Goal: Task Accomplishment & Management: Manage account settings

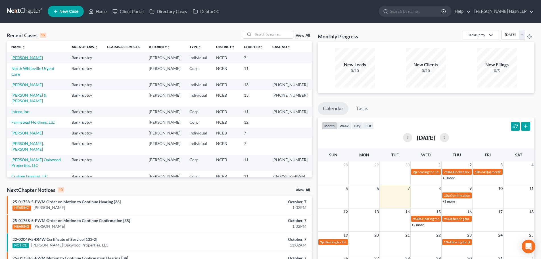
click at [27, 59] on link "[PERSON_NAME]" at bounding box center [27, 57] width 32 height 5
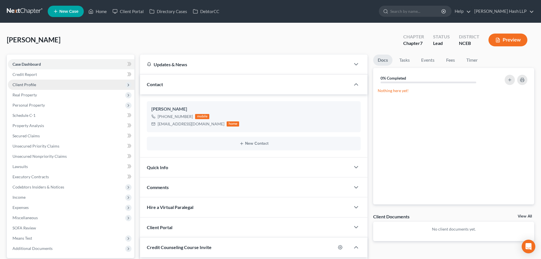
click at [33, 86] on span "Client Profile" at bounding box center [25, 84] width 24 height 5
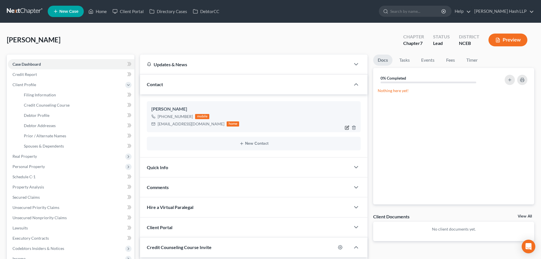
click at [347, 128] on icon "button" at bounding box center [348, 127] width 3 height 3
select select "0"
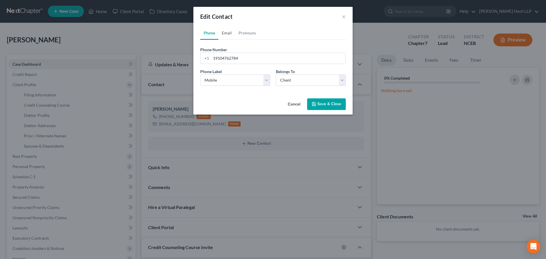
click at [223, 34] on link "Email" at bounding box center [226, 33] width 17 height 14
drag, startPoint x: 259, startPoint y: 58, endPoint x: 203, endPoint y: 58, distance: 55.7
click at [203, 58] on div "[EMAIL_ADDRESS][DOMAIN_NAME]" at bounding box center [272, 58] width 145 height 11
paste input "royaltyautospafay"
type input "[EMAIL_ADDRESS][DOMAIN_NAME]"
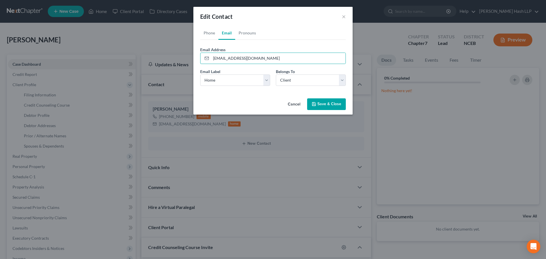
click at [325, 103] on button "Save & Close" at bounding box center [326, 104] width 39 height 12
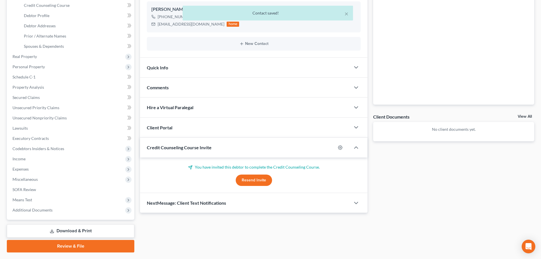
scroll to position [114, 0]
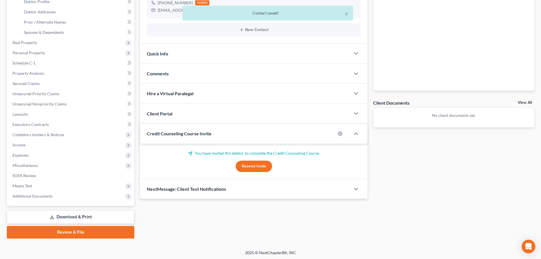
click at [253, 166] on button "Resend Invite" at bounding box center [254, 166] width 36 height 11
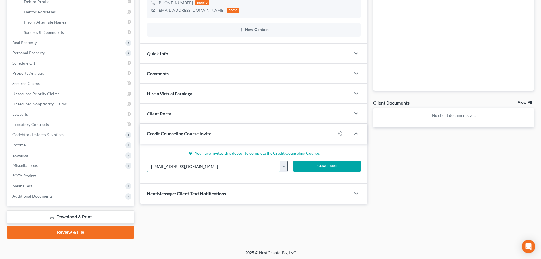
click at [242, 169] on input "[EMAIL_ADDRESS][DOMAIN_NAME]" at bounding box center [214, 166] width 134 height 11
drag, startPoint x: 184, startPoint y: 169, endPoint x: 130, endPoint y: 173, distance: 53.9
click at [134, 172] on div "Petition Navigation Case Dashboard Payments Invoices Payments Payments Credit R…" at bounding box center [270, 90] width 533 height 298
paste input "royaltyautospafay"
type input "[EMAIL_ADDRESS][DOMAIN_NAME]"
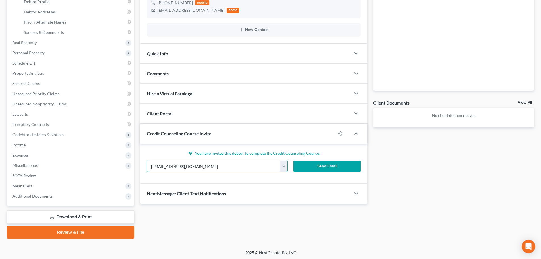
click at [325, 167] on button "Send Email" at bounding box center [328, 166] width 68 height 11
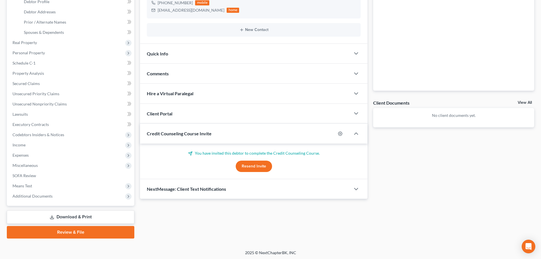
click at [258, 113] on div "Client Portal" at bounding box center [245, 114] width 211 height 20
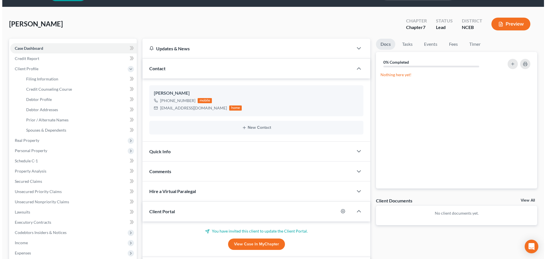
scroll to position [0, 0]
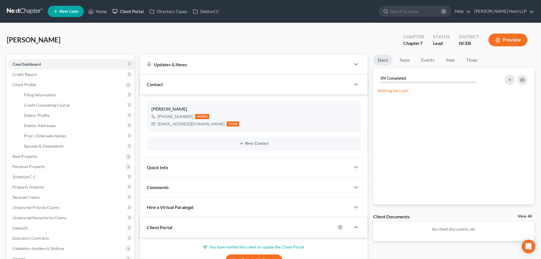
click at [130, 10] on link "Client Portal" at bounding box center [128, 11] width 37 height 10
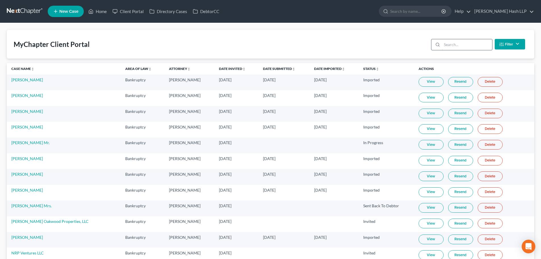
click at [446, 44] on input "search" at bounding box center [467, 44] width 50 height 11
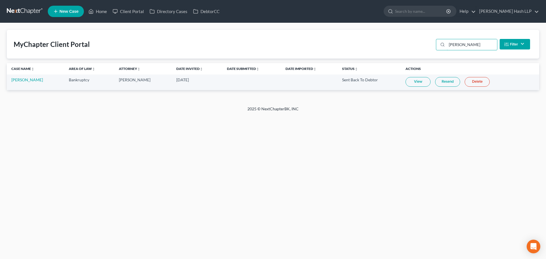
type input "[PERSON_NAME]"
click at [444, 81] on link "Resend" at bounding box center [447, 82] width 25 height 10
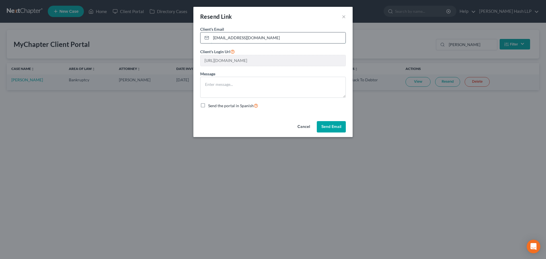
drag, startPoint x: 271, startPoint y: 38, endPoint x: 208, endPoint y: 36, distance: 63.4
click at [208, 36] on div "[EMAIL_ADDRESS][DOMAIN_NAME]" at bounding box center [272, 37] width 145 height 11
paste input "royaltyautospafay"
type input "[EMAIL_ADDRESS][DOMAIN_NAME]"
click at [330, 122] on button "Send Email" at bounding box center [331, 126] width 29 height 11
